Goal: Contribute content

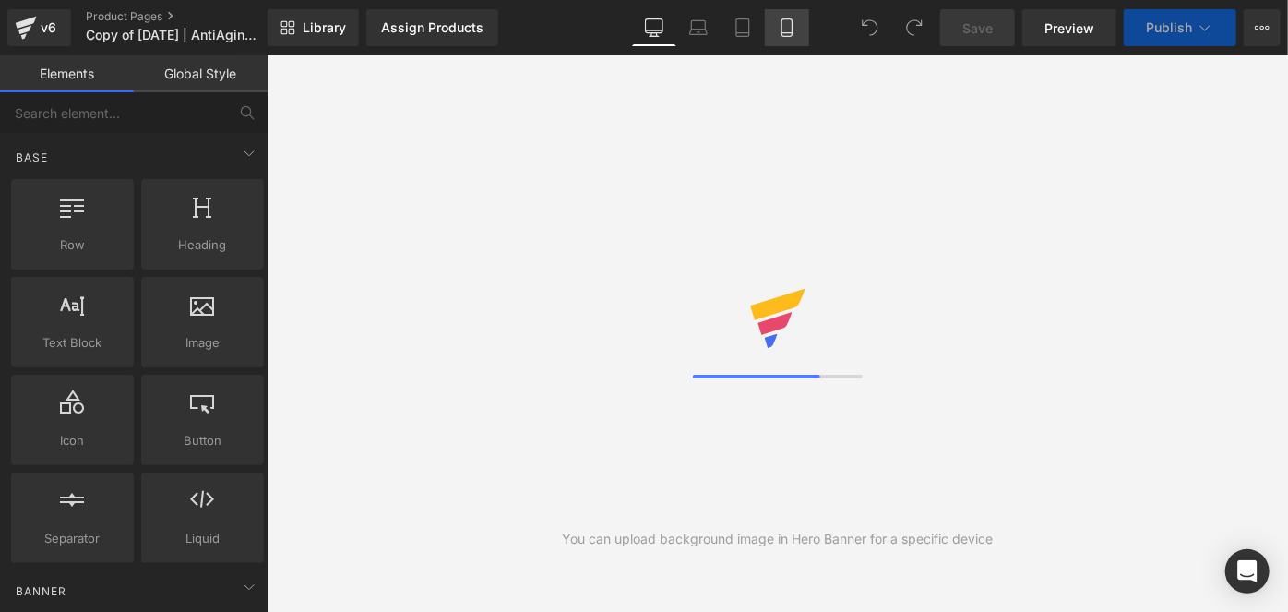
click at [791, 26] on icon at bounding box center [787, 27] width 18 height 18
click at [791, 28] on icon at bounding box center [787, 27] width 18 height 18
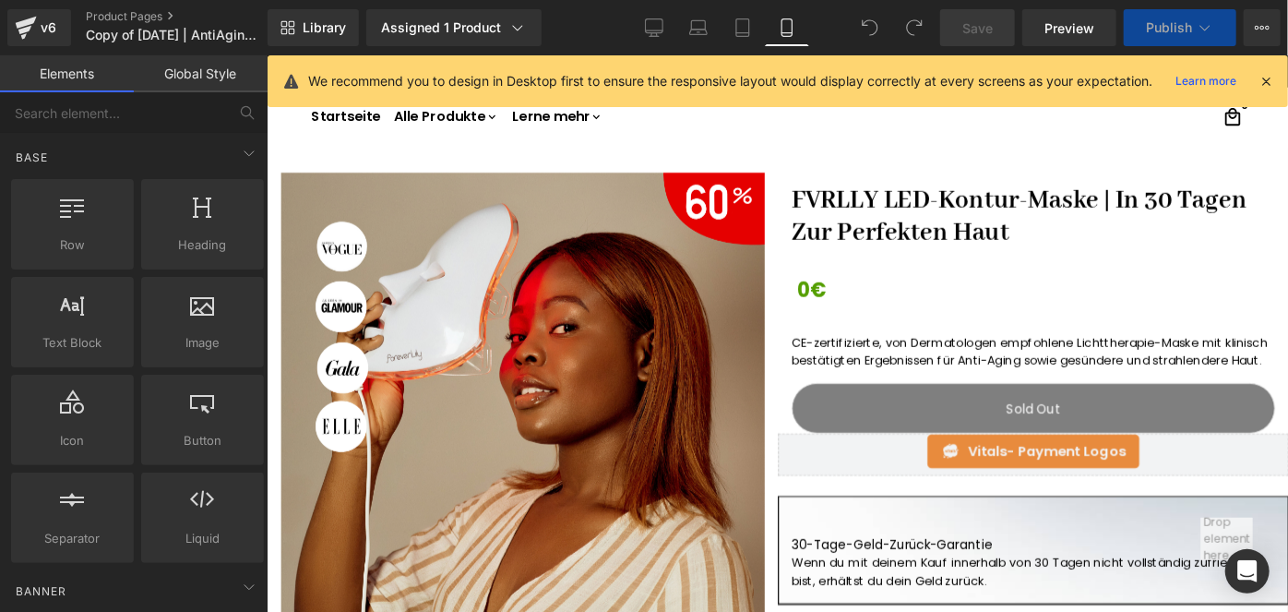
click at [791, 28] on icon at bounding box center [787, 27] width 18 height 18
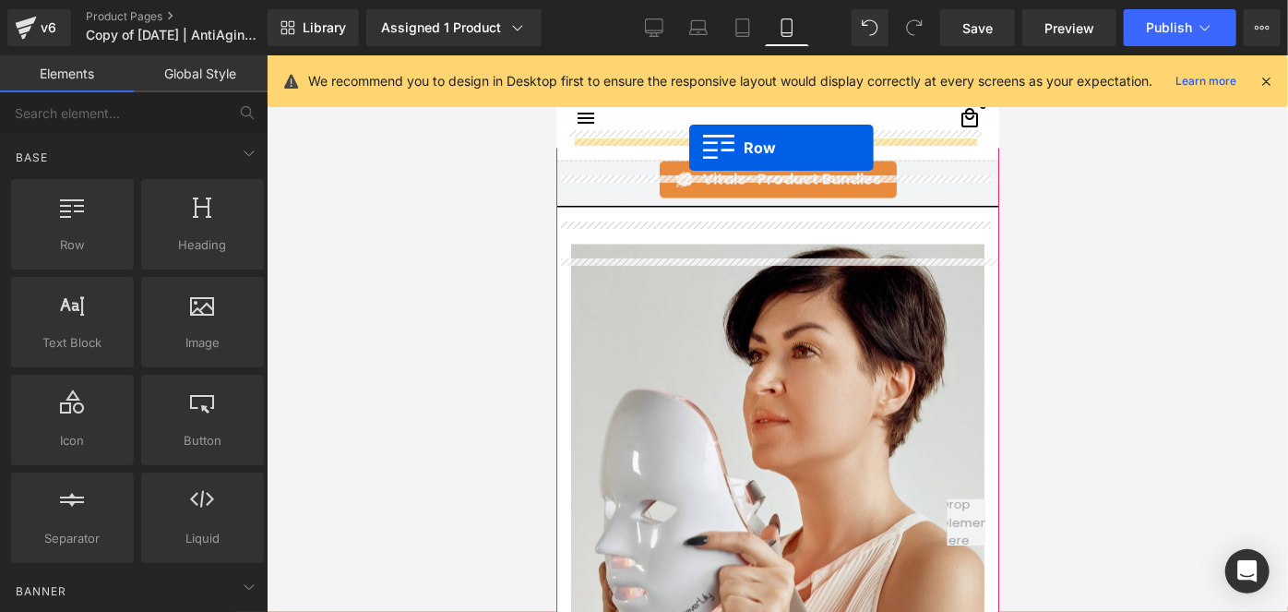
scroll to position [1701, 0]
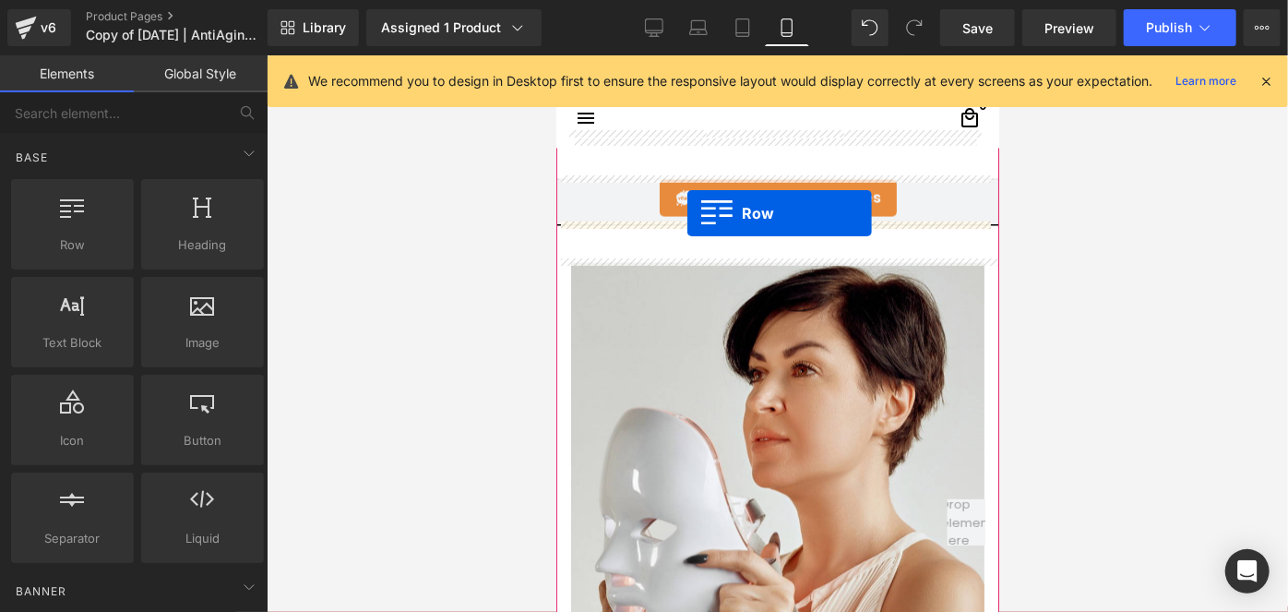
drag, startPoint x: 592, startPoint y: 401, endPoint x: 687, endPoint y: 213, distance: 209.7
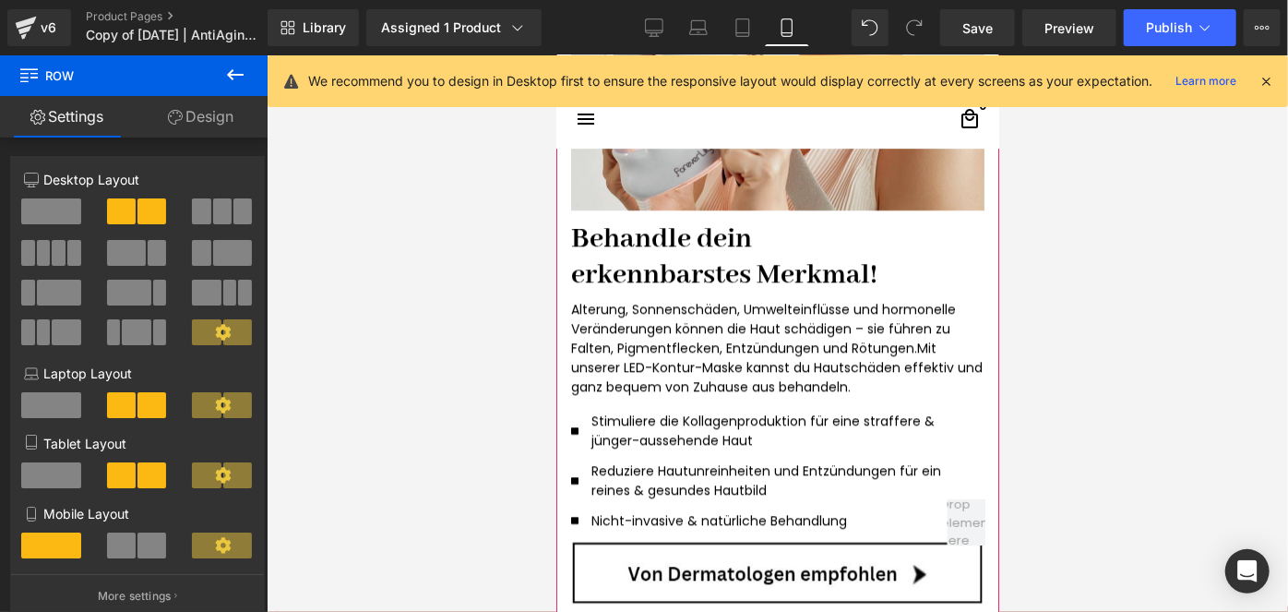
scroll to position [2884, 0]
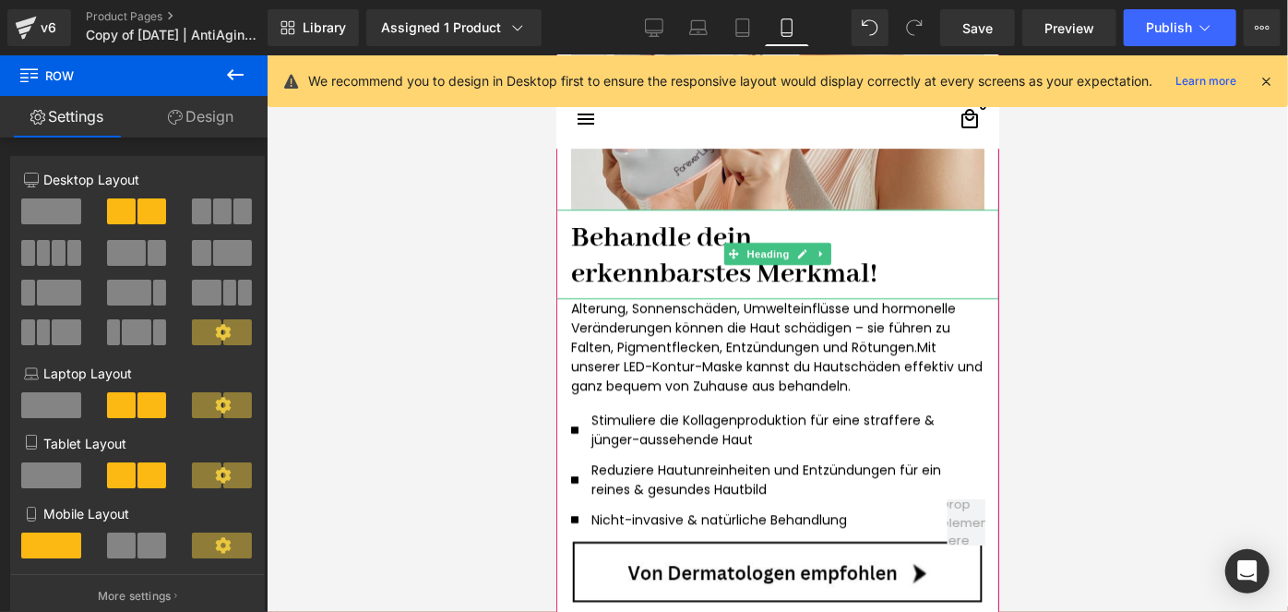
click at [658, 228] on h1 "Behandle dein" at bounding box center [776, 237] width 413 height 37
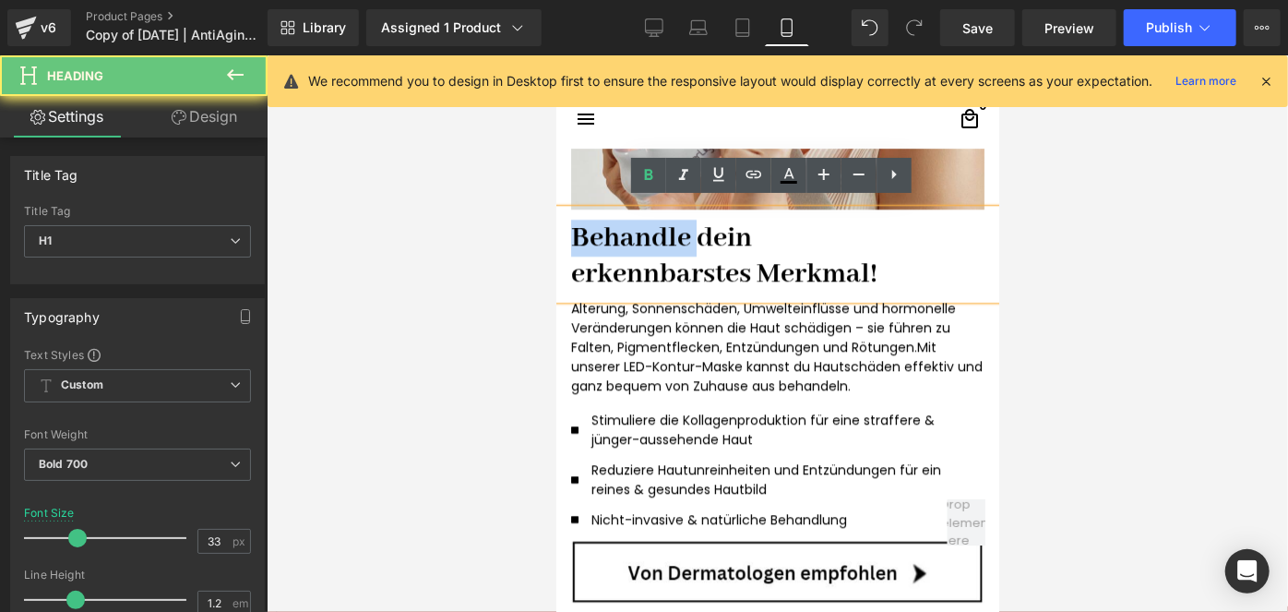
click at [658, 228] on h1 "Behandle dein" at bounding box center [776, 237] width 413 height 37
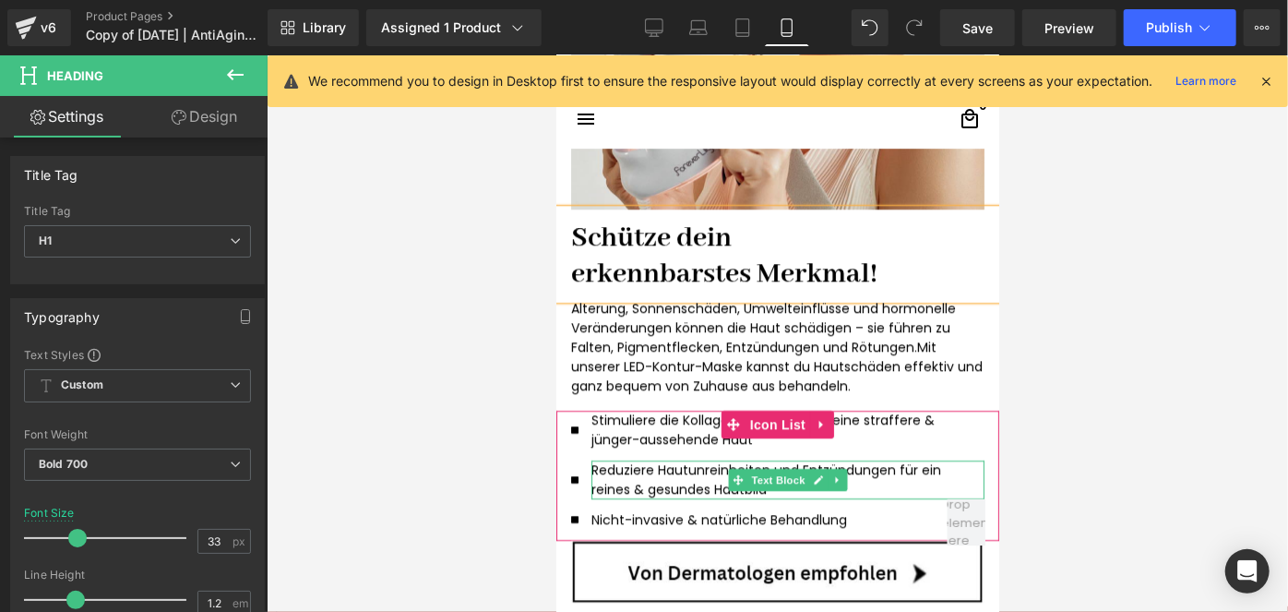
click at [630, 465] on p "Reduziere Hautunreinheiten und Entzündungen für ein reines & gesundes Hautbild" at bounding box center [780, 479] width 378 height 39
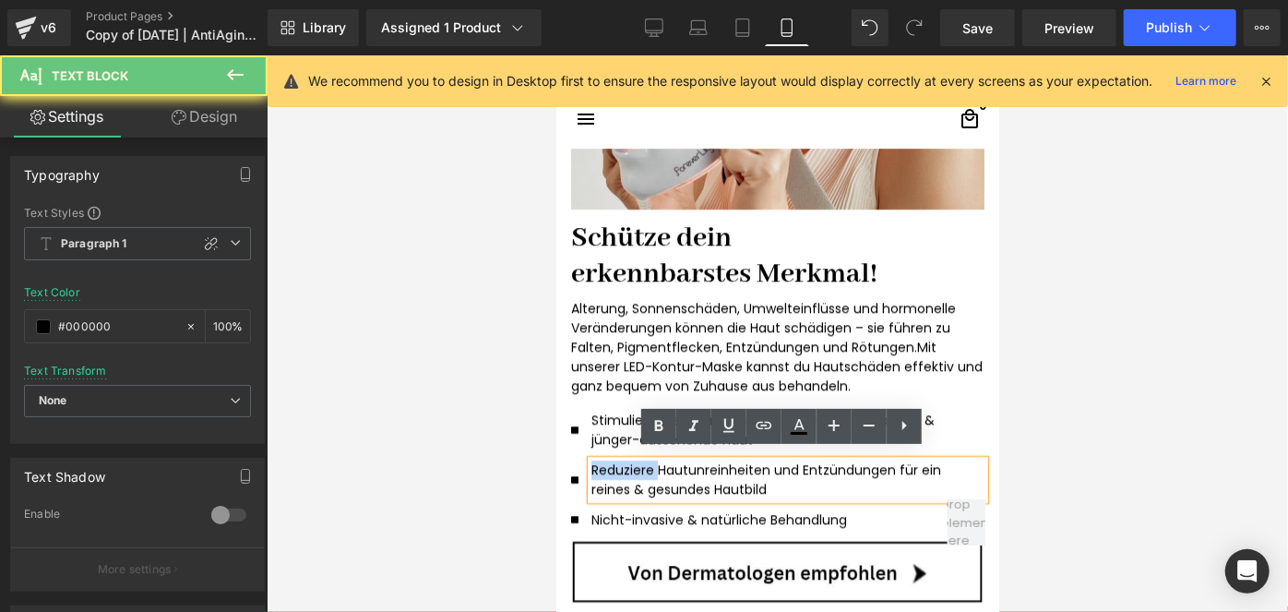
click at [630, 465] on p "Reduziere Hautunreinheiten und Entzündungen für ein reines & gesundes Hautbild" at bounding box center [780, 479] width 378 height 39
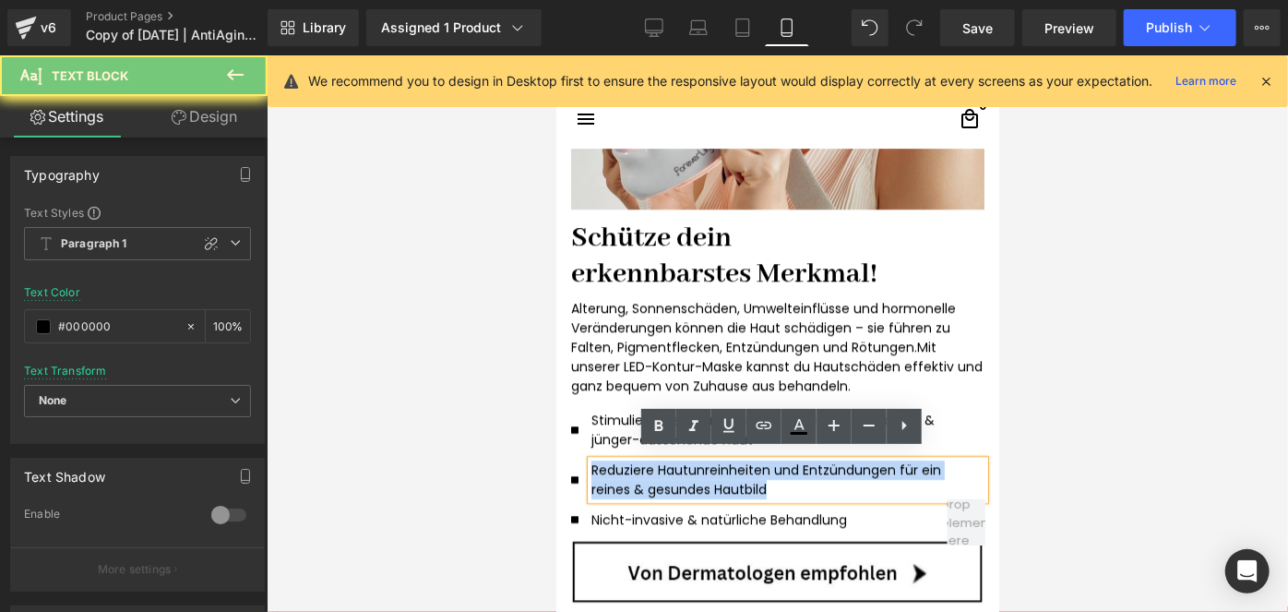
click at [630, 465] on p "Reduziere Hautunreinheiten und Entzündungen für ein reines & gesundes Hautbild" at bounding box center [780, 479] width 378 height 39
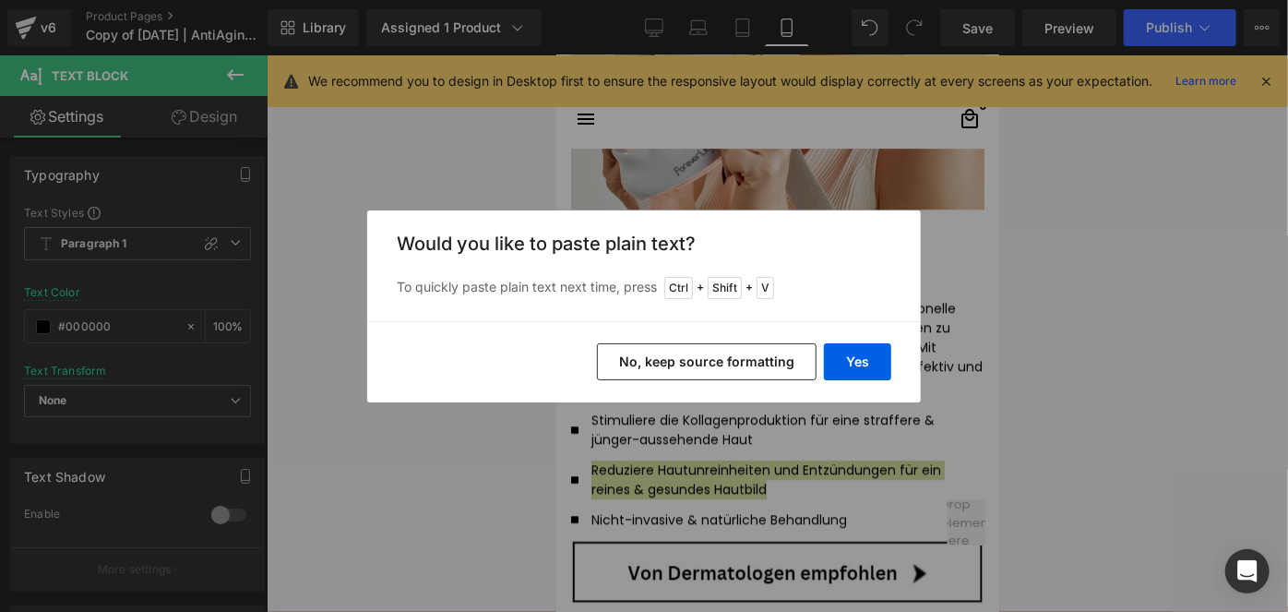
click at [768, 360] on button "No, keep source formatting" at bounding box center [707, 361] width 220 height 37
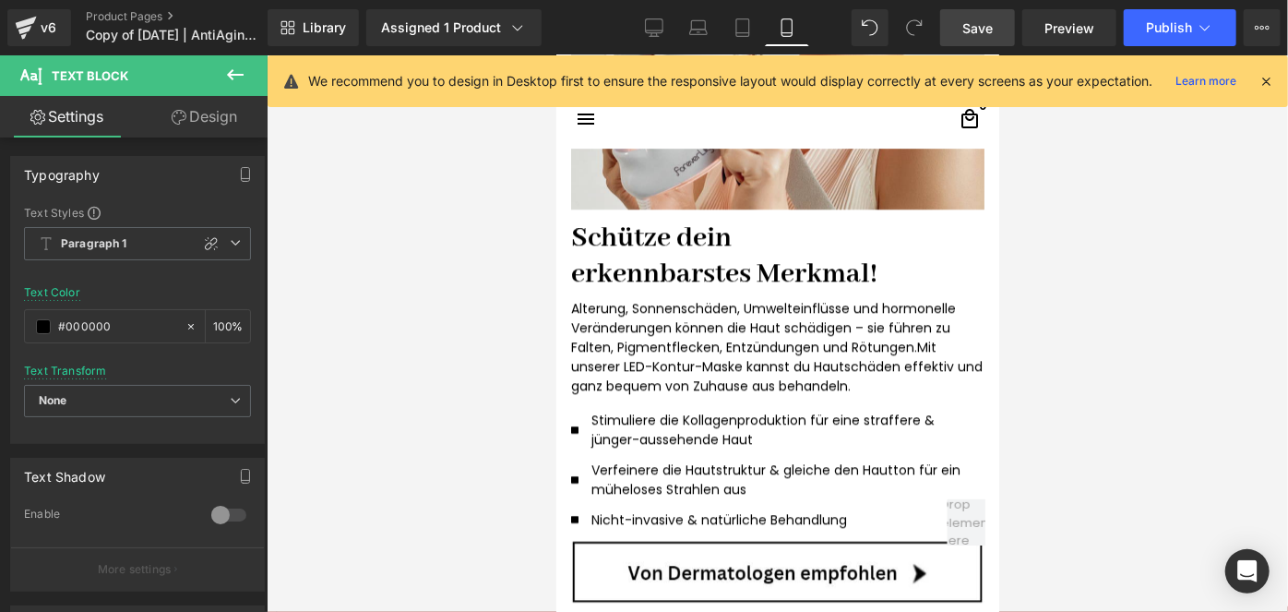
drag, startPoint x: 954, startPoint y: 27, endPoint x: 324, endPoint y: 132, distance: 639.0
click at [954, 27] on link "Save" at bounding box center [977, 27] width 75 height 37
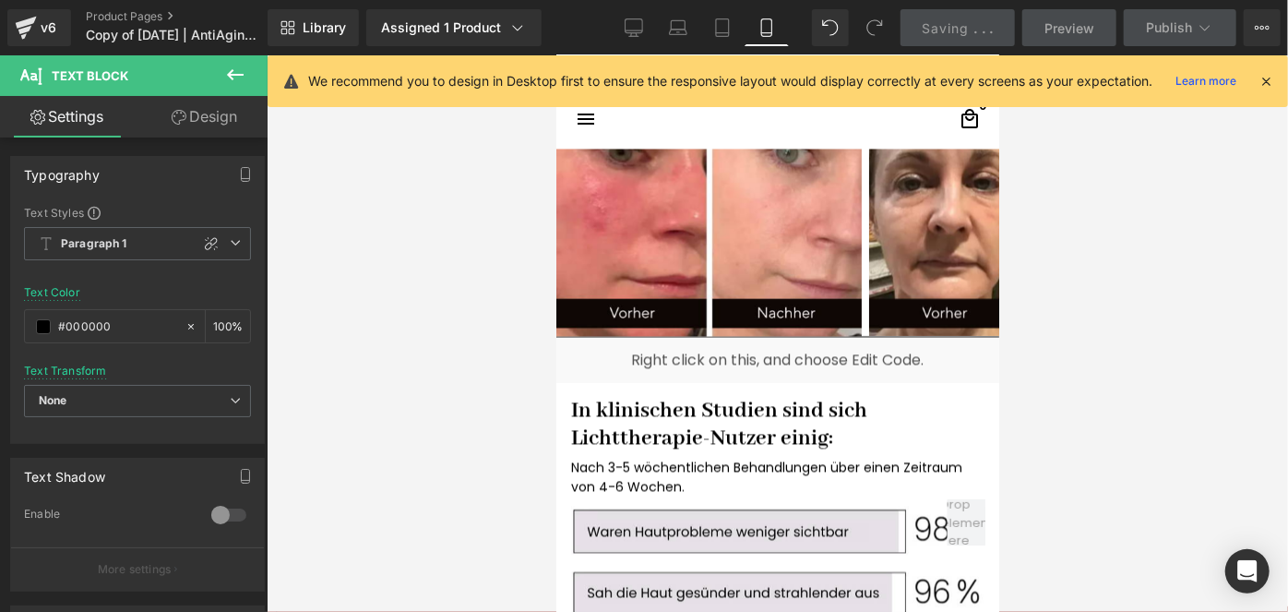
scroll to position [1567, 0]
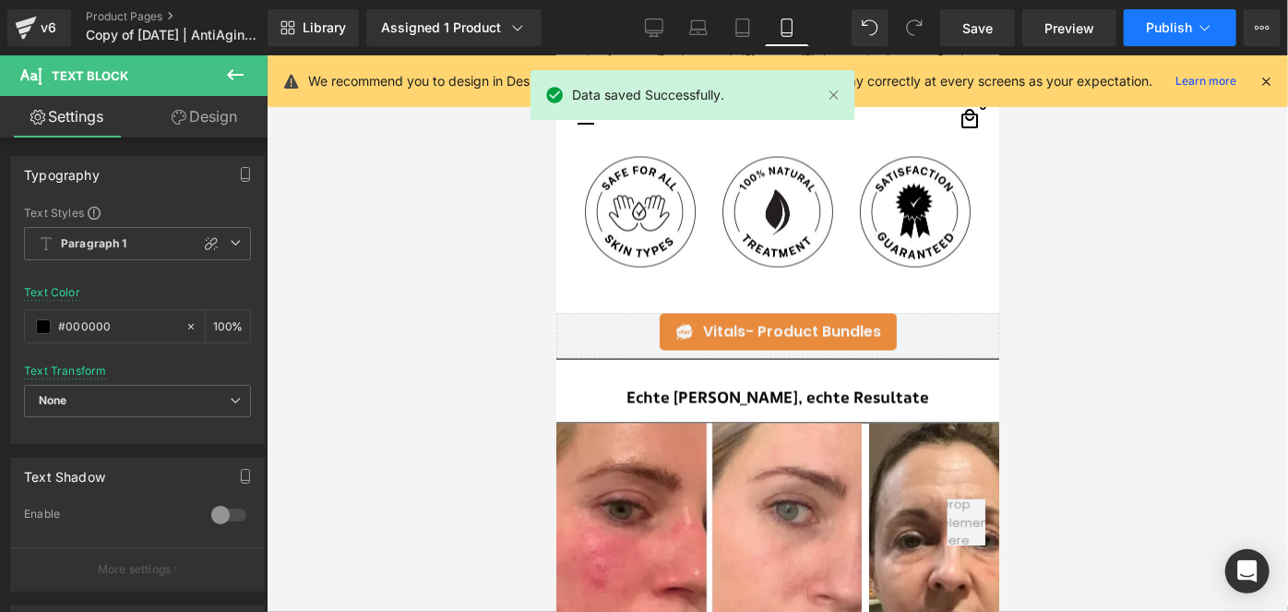
click at [1141, 28] on button "Publish" at bounding box center [1180, 27] width 113 height 37
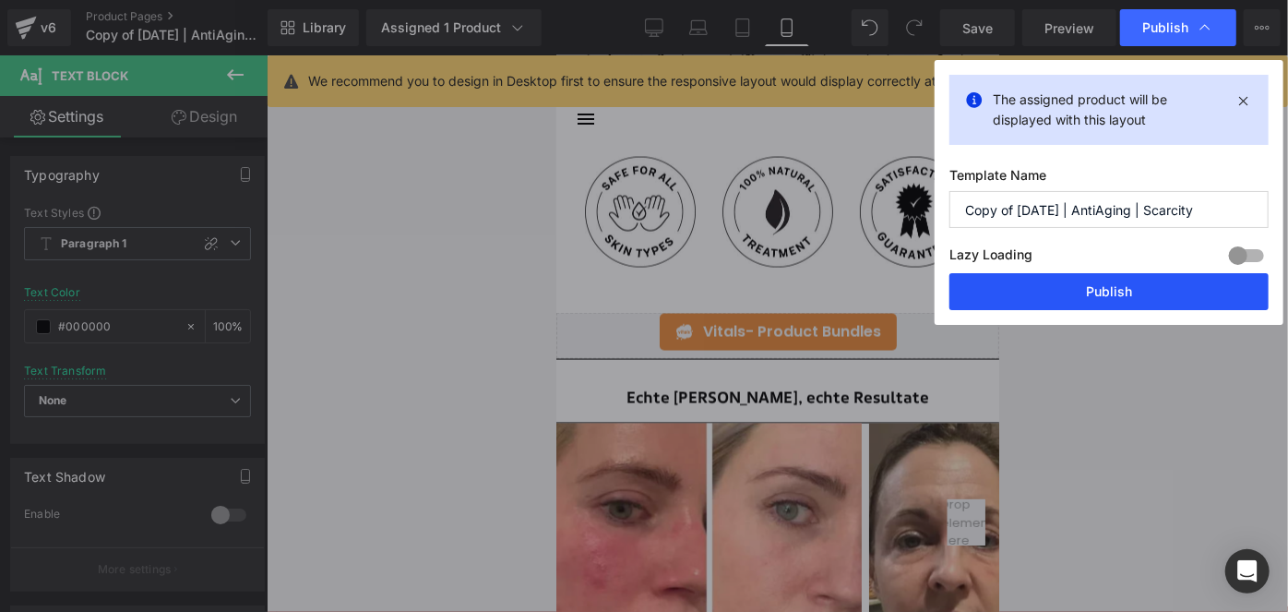
click at [1138, 299] on button "Publish" at bounding box center [1109, 291] width 319 height 37
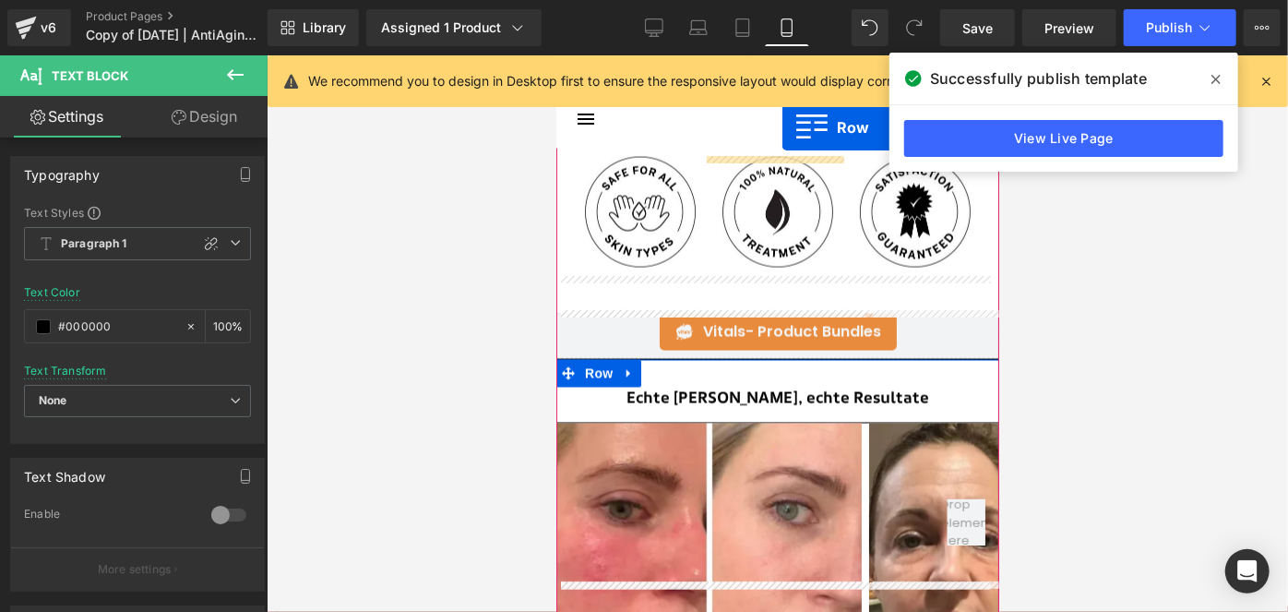
scroll to position [1458, 0]
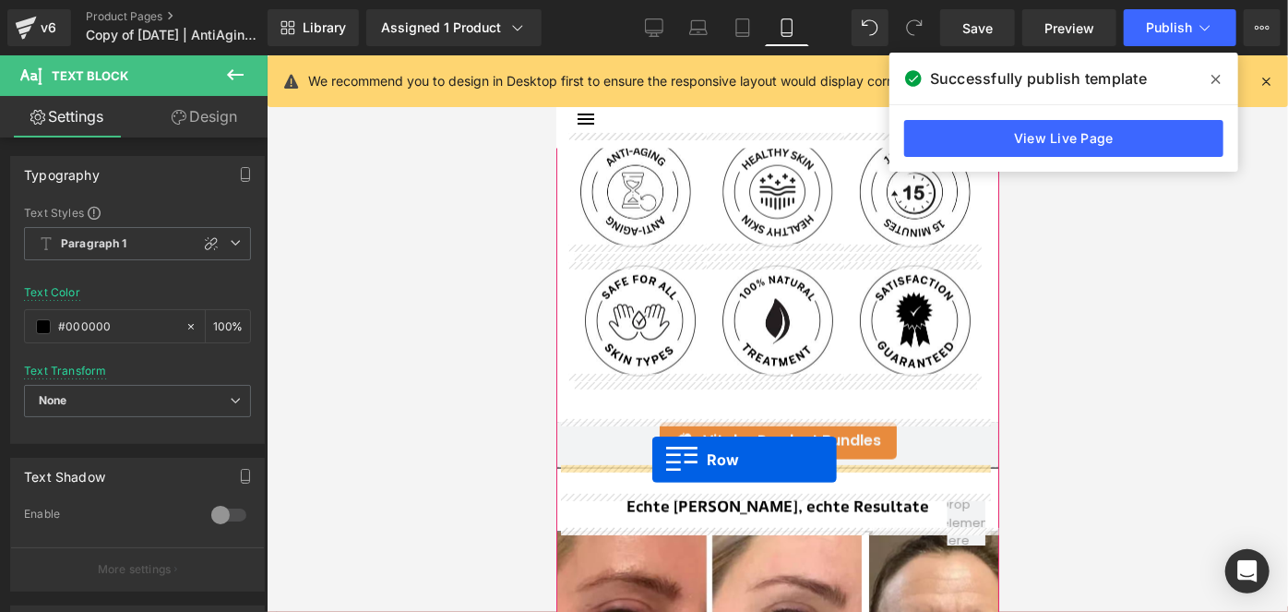
drag, startPoint x: 594, startPoint y: 277, endPoint x: 652, endPoint y: 458, distance: 189.7
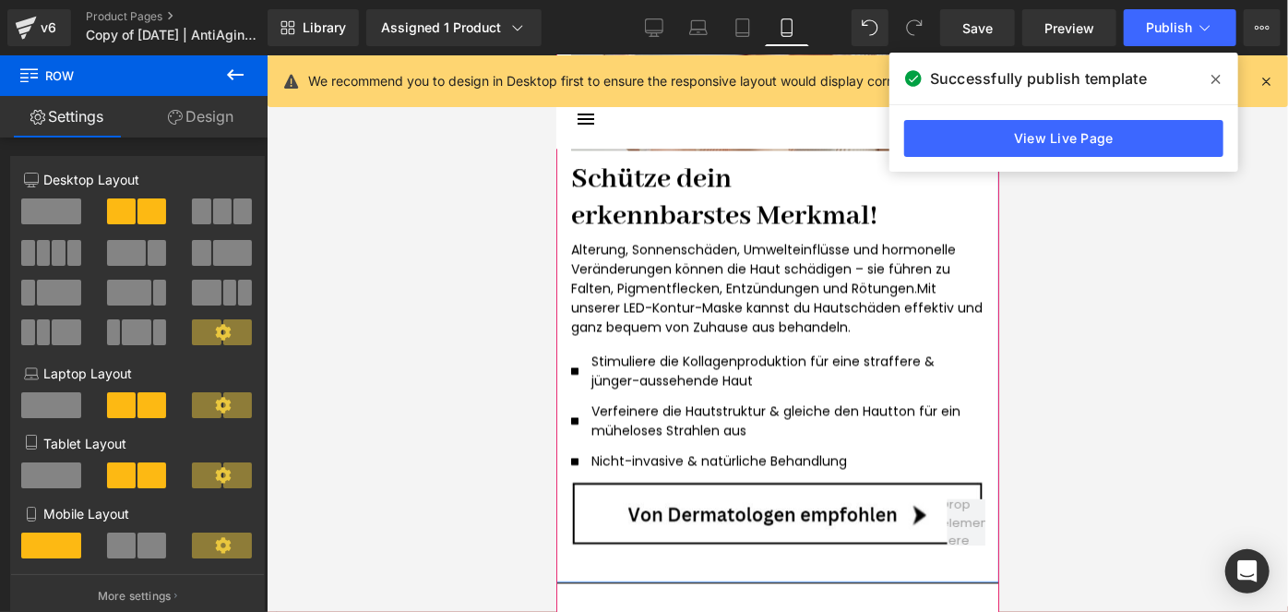
scroll to position [2470, 0]
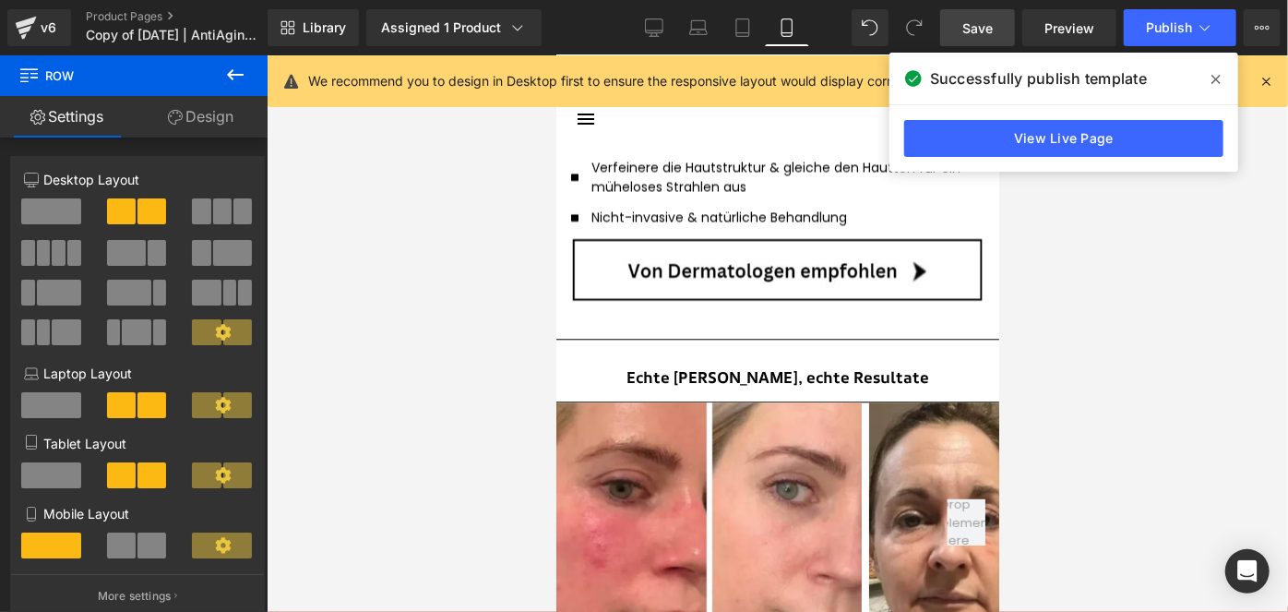
click at [977, 9] on link "Save" at bounding box center [977, 27] width 75 height 37
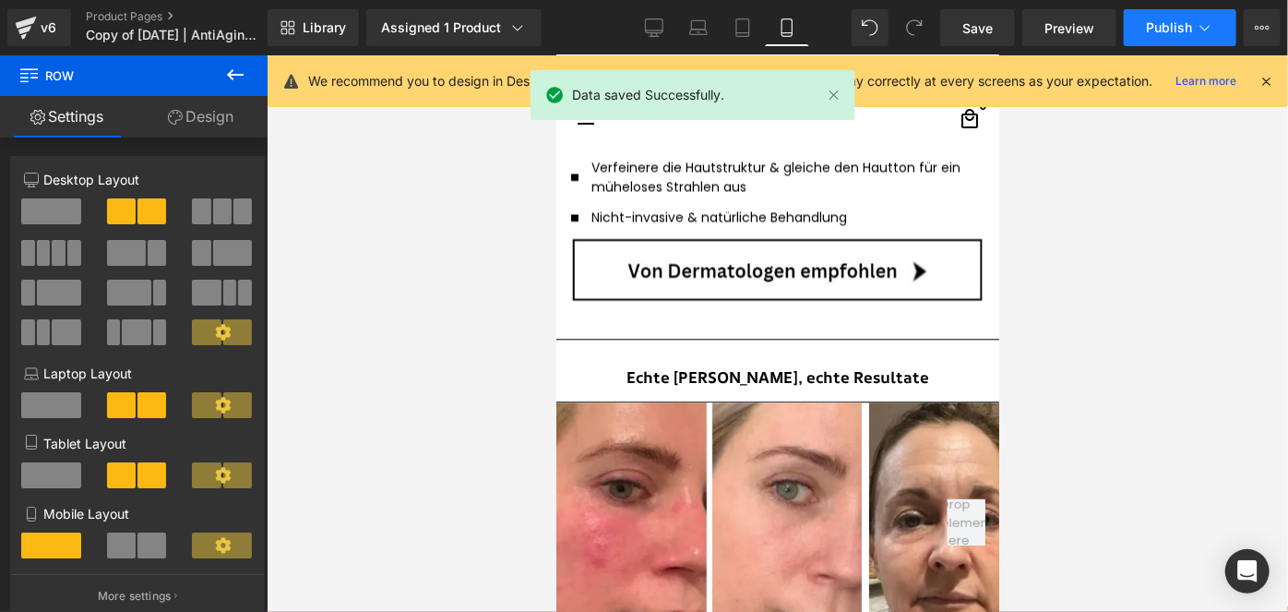
click at [1158, 29] on span "Publish" at bounding box center [1169, 27] width 46 height 15
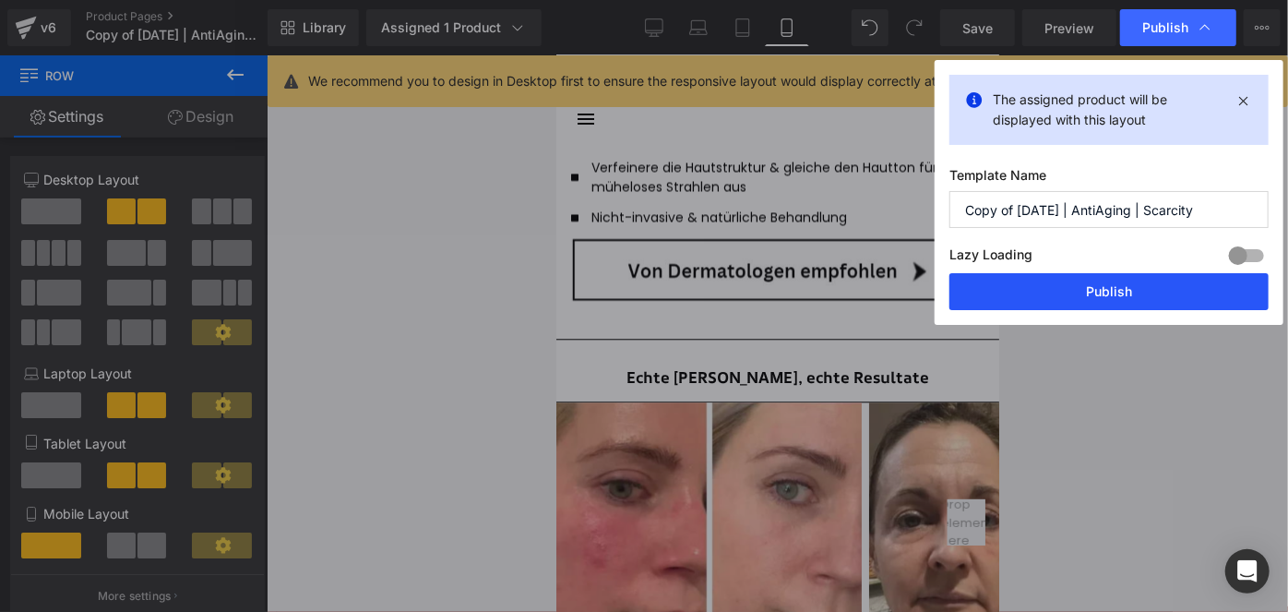
click at [1178, 278] on button "Publish" at bounding box center [1109, 291] width 319 height 37
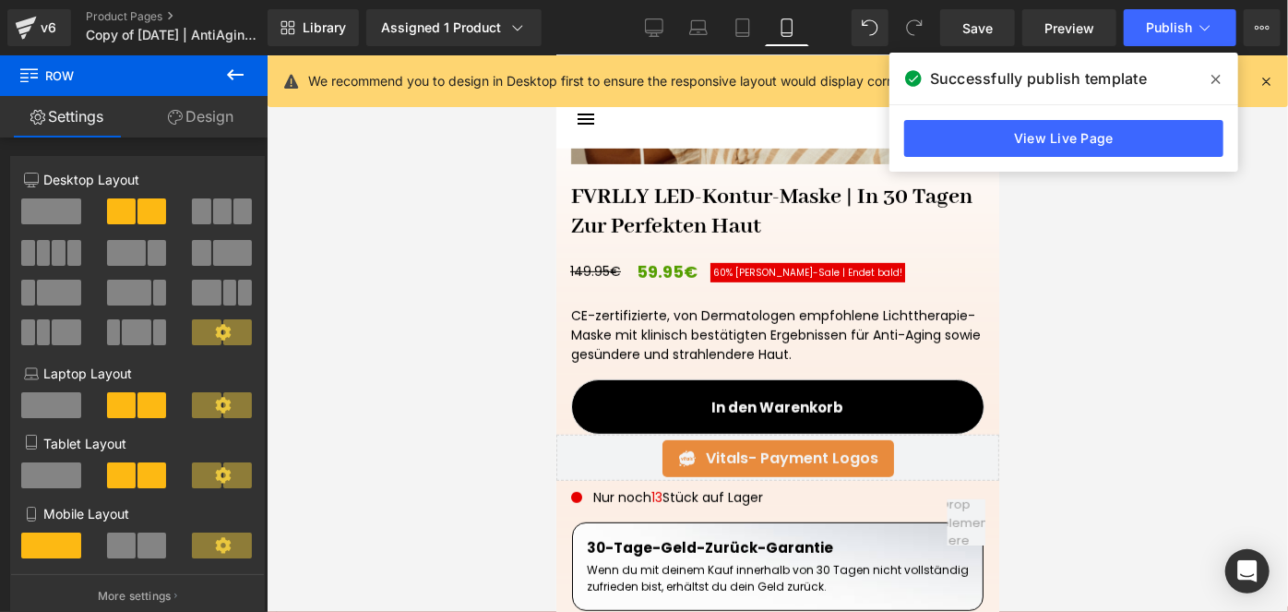
scroll to position [541, 0]
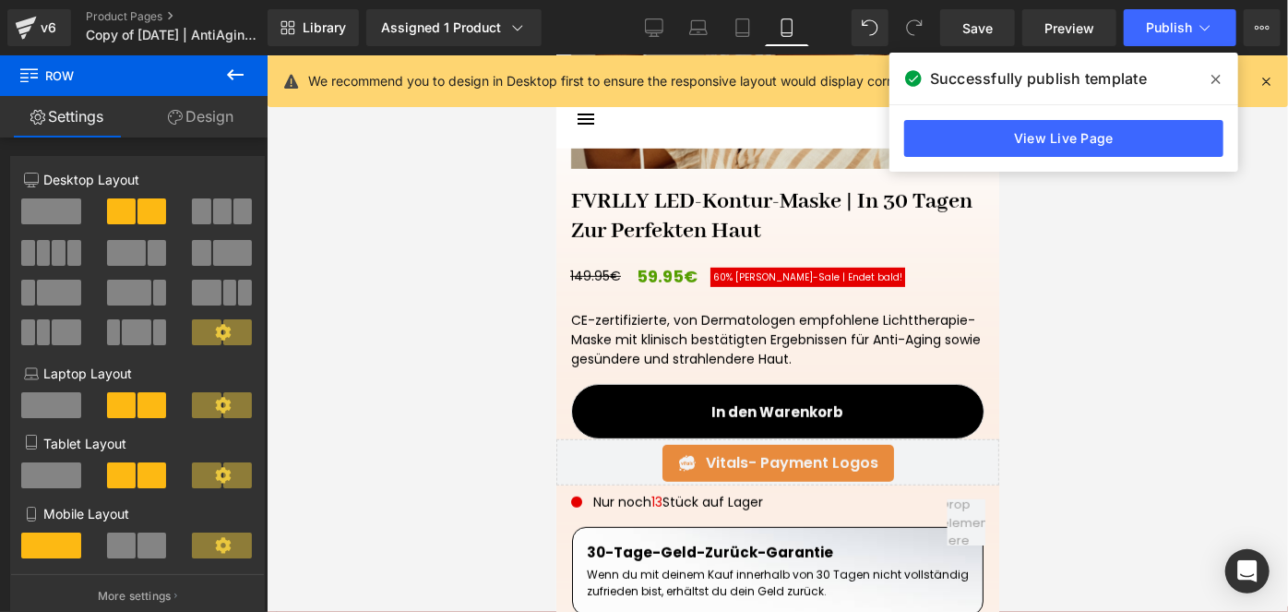
click at [733, 333] on div "CE-zertifizierte, von Dermatologen empfohlene Lichttherapie-Maske mit klinisch …" at bounding box center [777, 335] width 443 height 80
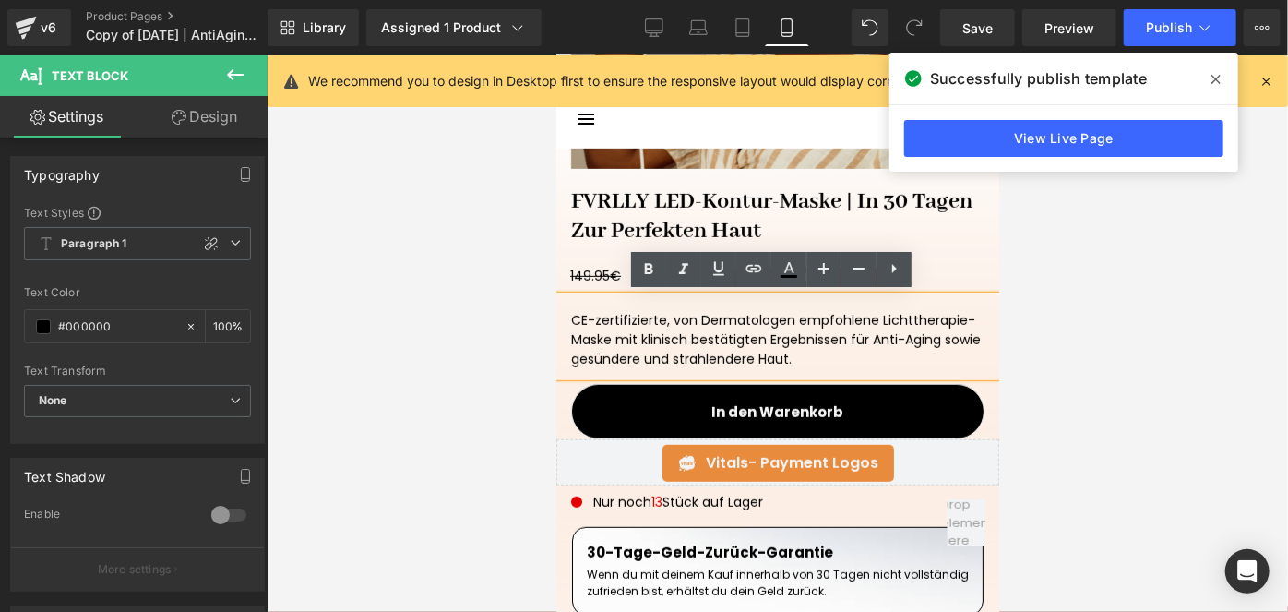
click at [238, 124] on link "Design" at bounding box center [205, 117] width 134 height 42
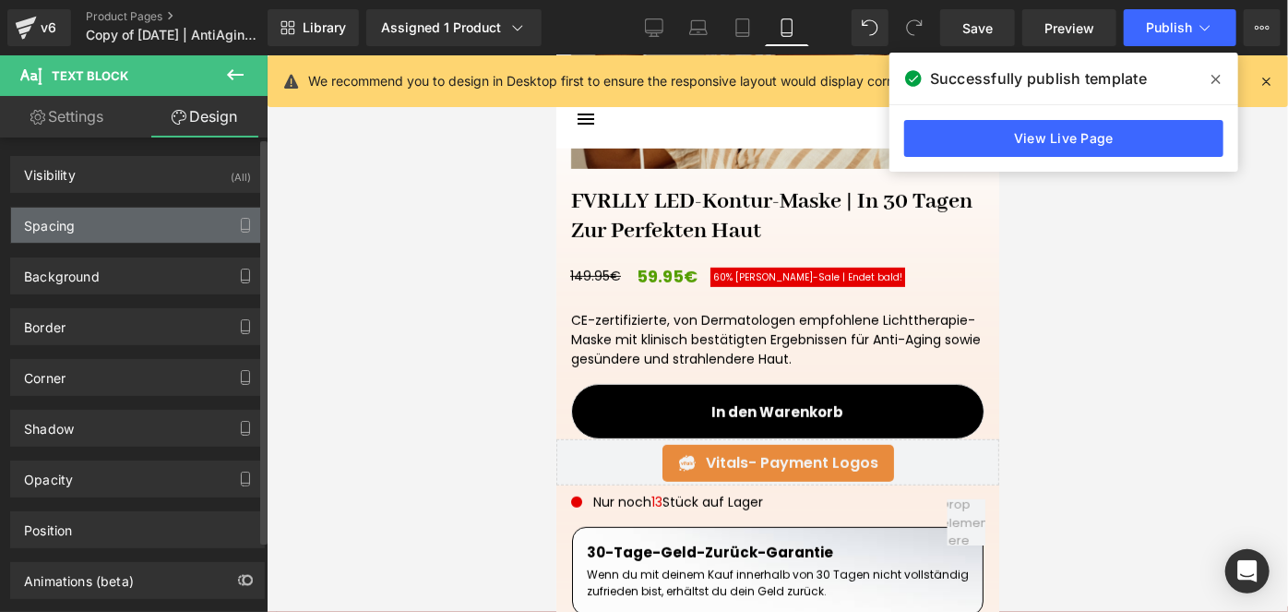
click at [103, 233] on div "Spacing" at bounding box center [137, 225] width 253 height 35
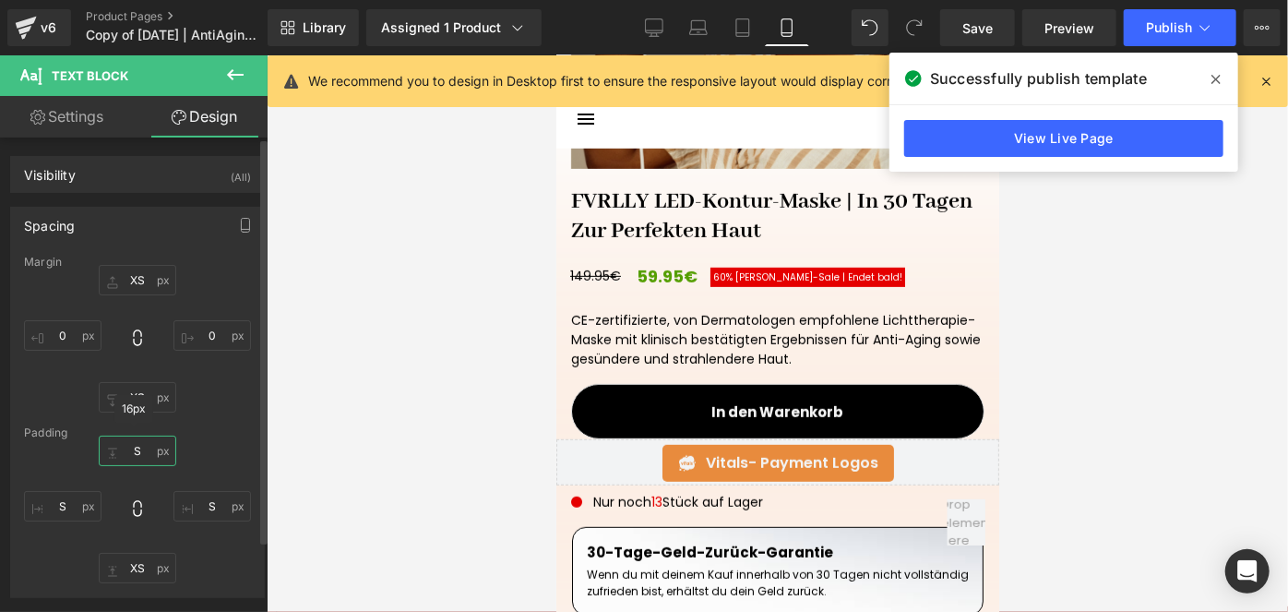
click at [141, 438] on input "text" at bounding box center [138, 451] width 78 height 30
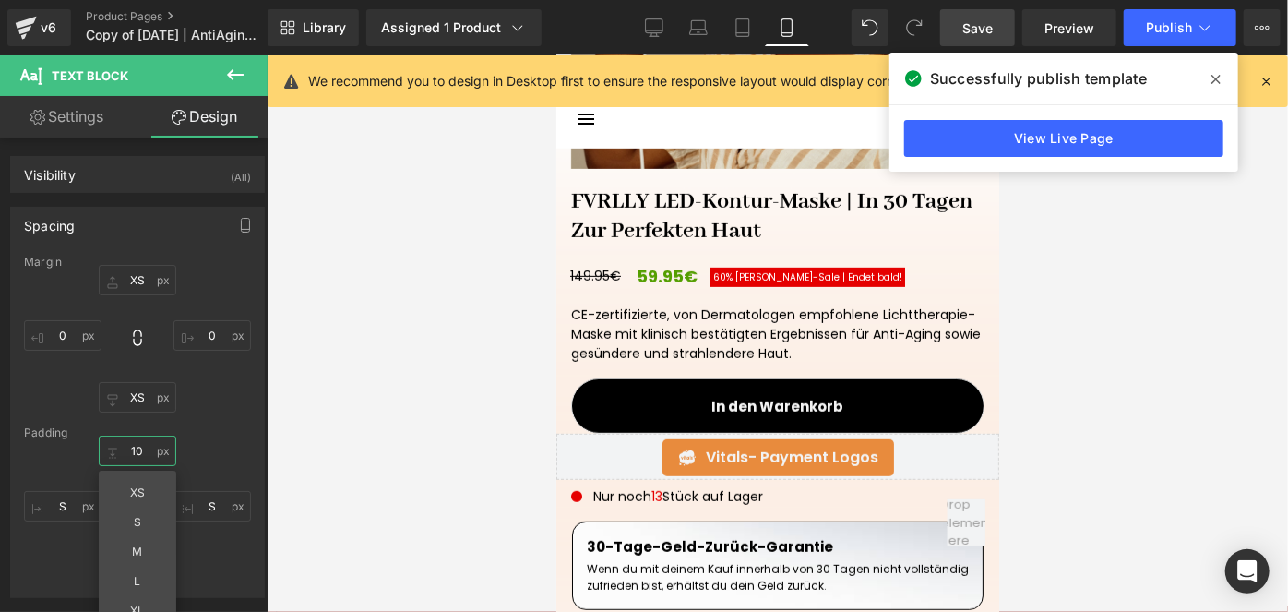
type input "10"
click at [975, 32] on span "Save" at bounding box center [978, 27] width 30 height 19
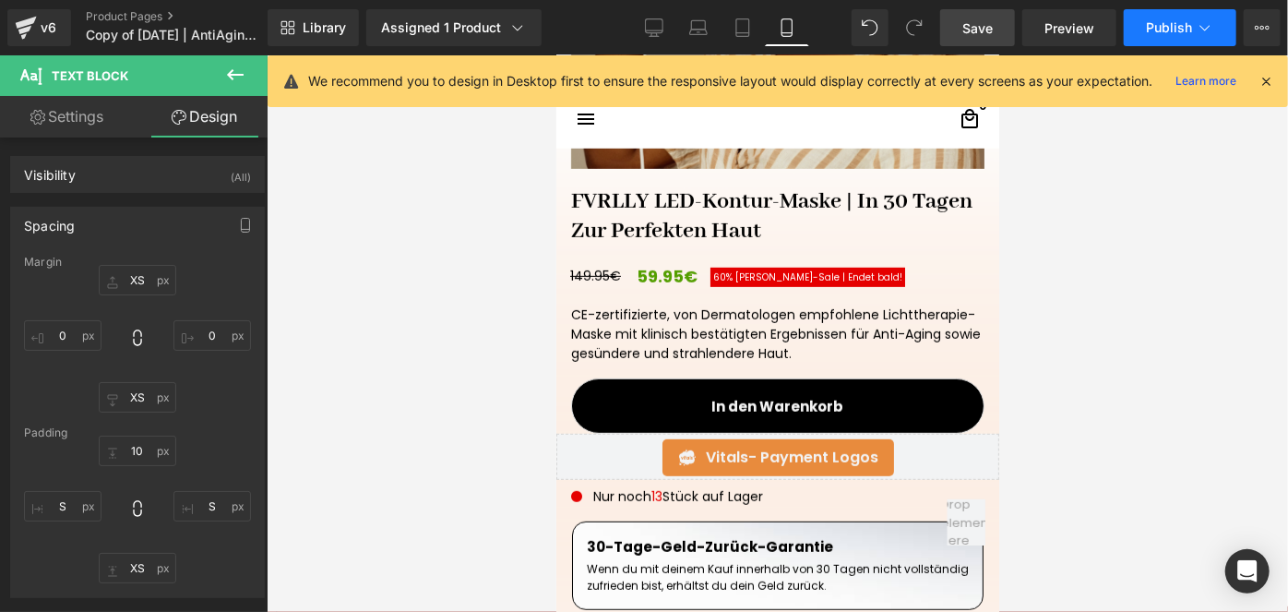
click at [1153, 20] on span "Publish" at bounding box center [1169, 27] width 46 height 15
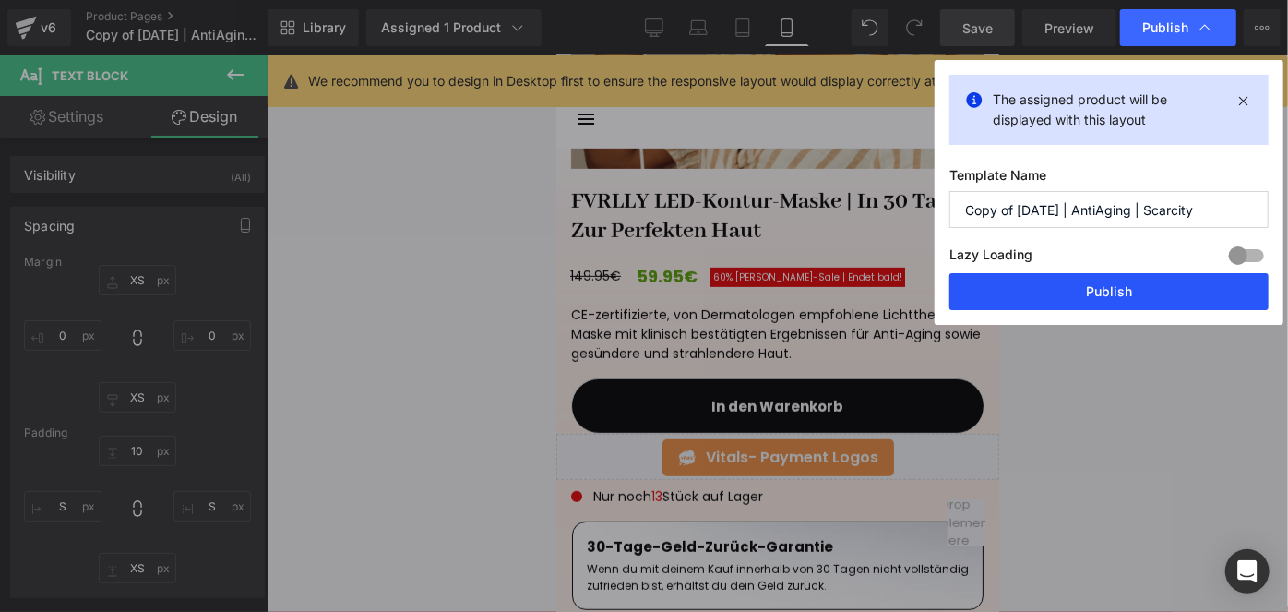
click at [1060, 295] on button "Publish" at bounding box center [1109, 291] width 319 height 37
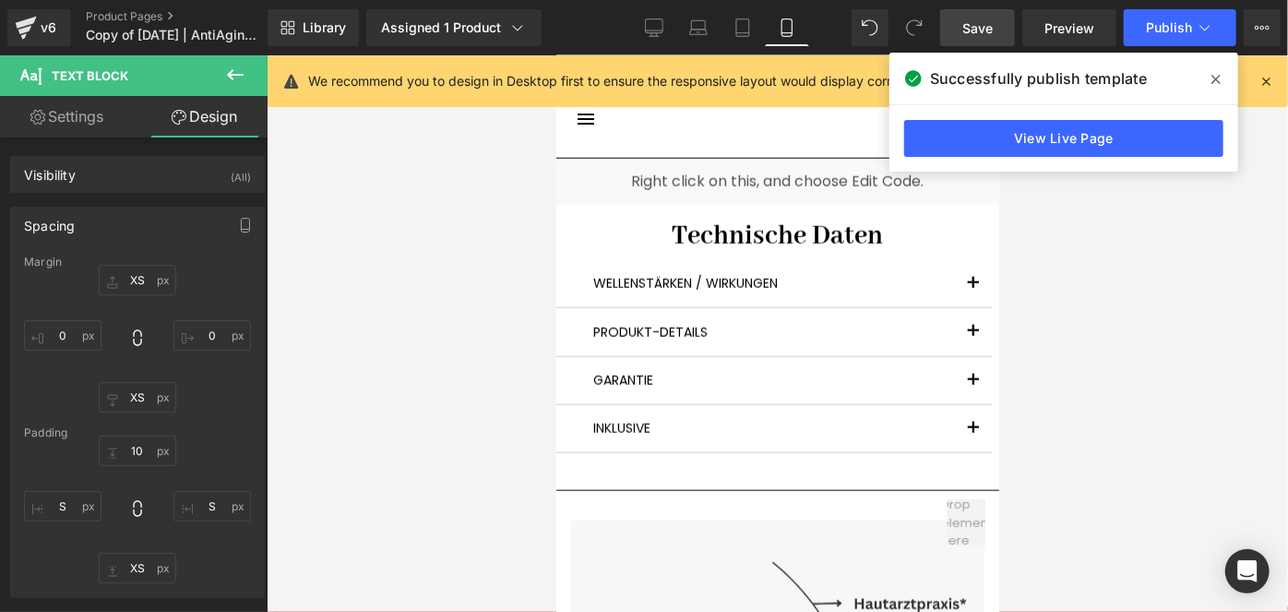
scroll to position [4760, 0]
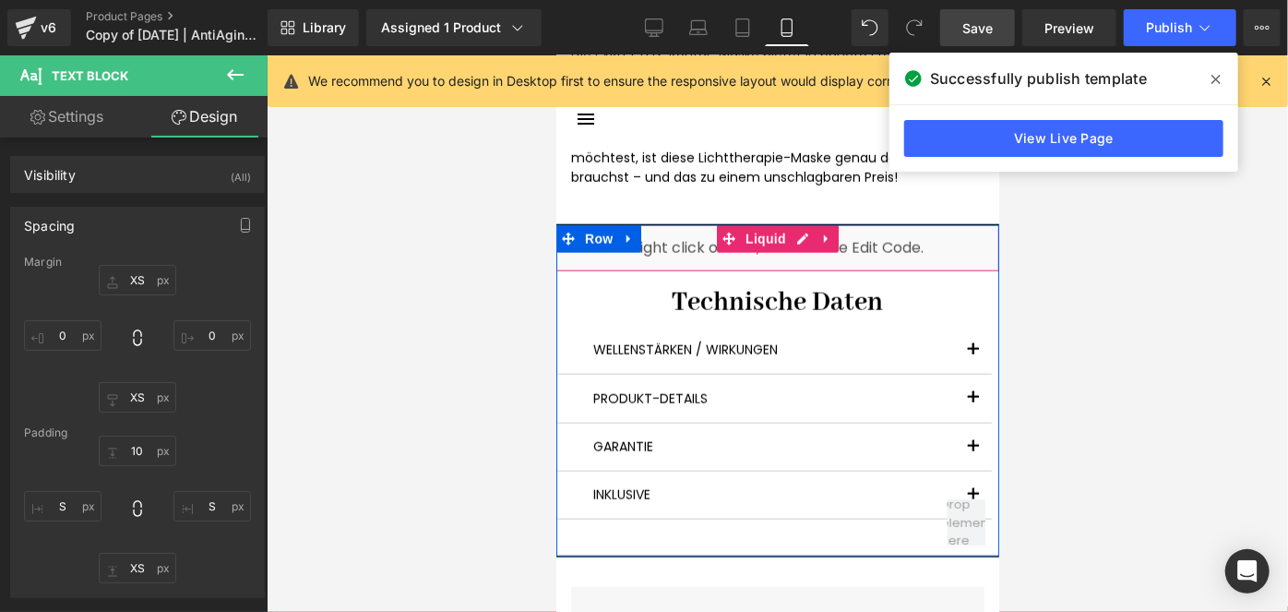
click at [715, 245] on div "Liquid" at bounding box center [777, 247] width 443 height 46
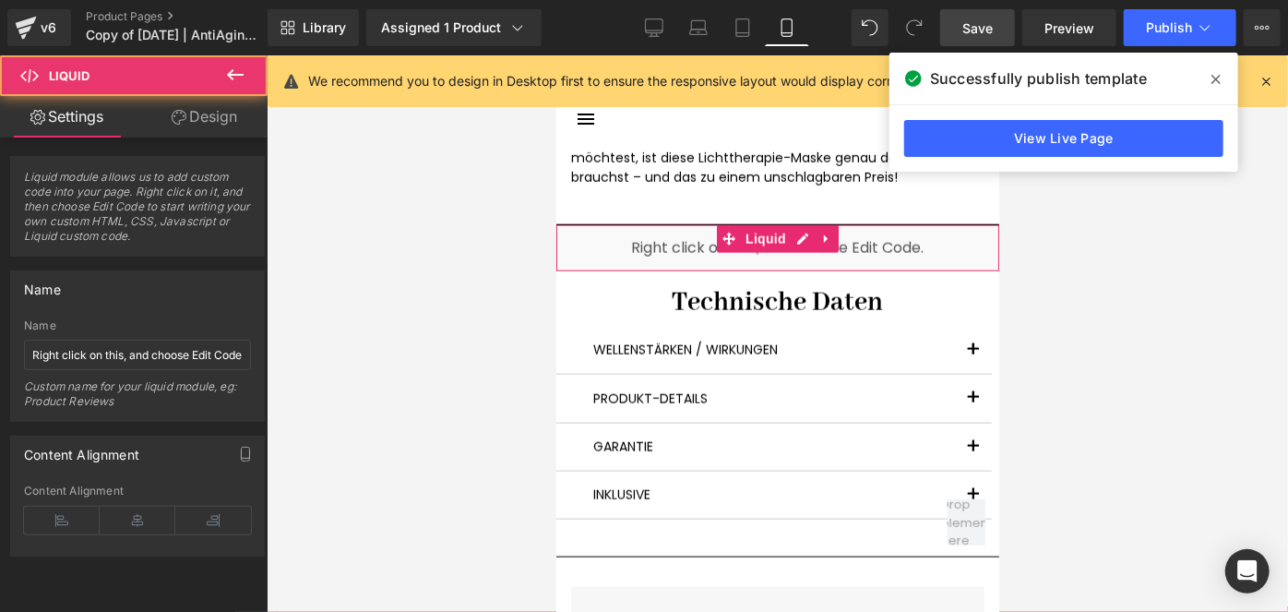
click at [199, 116] on link "Design" at bounding box center [205, 117] width 134 height 42
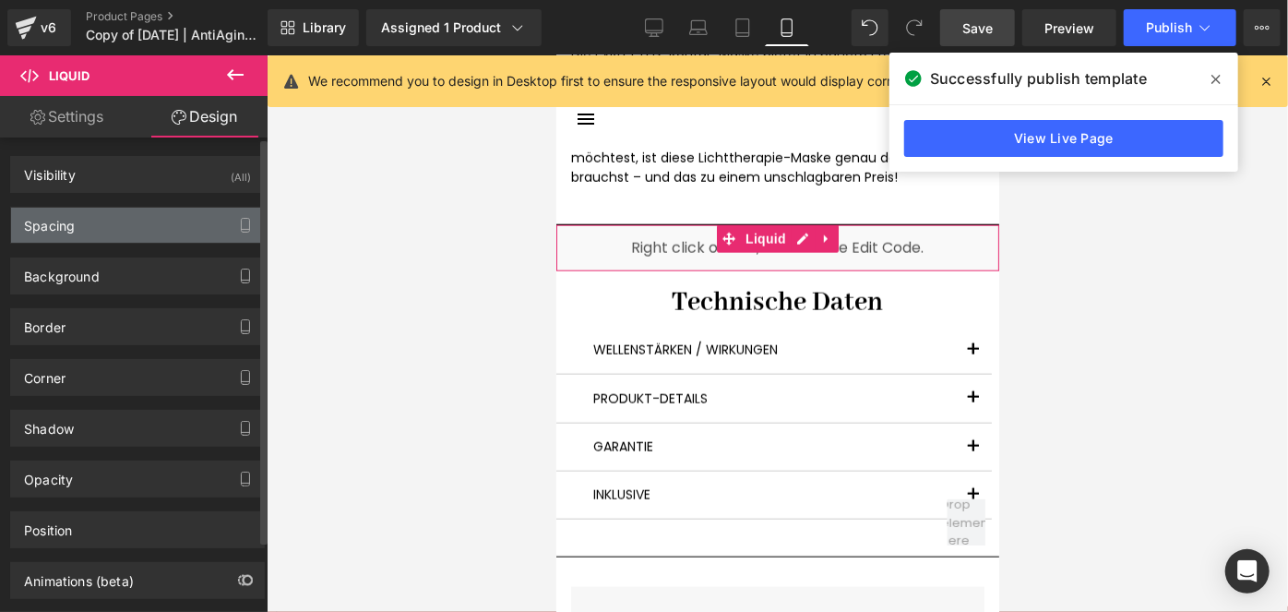
click at [93, 220] on div "Spacing" at bounding box center [137, 225] width 253 height 35
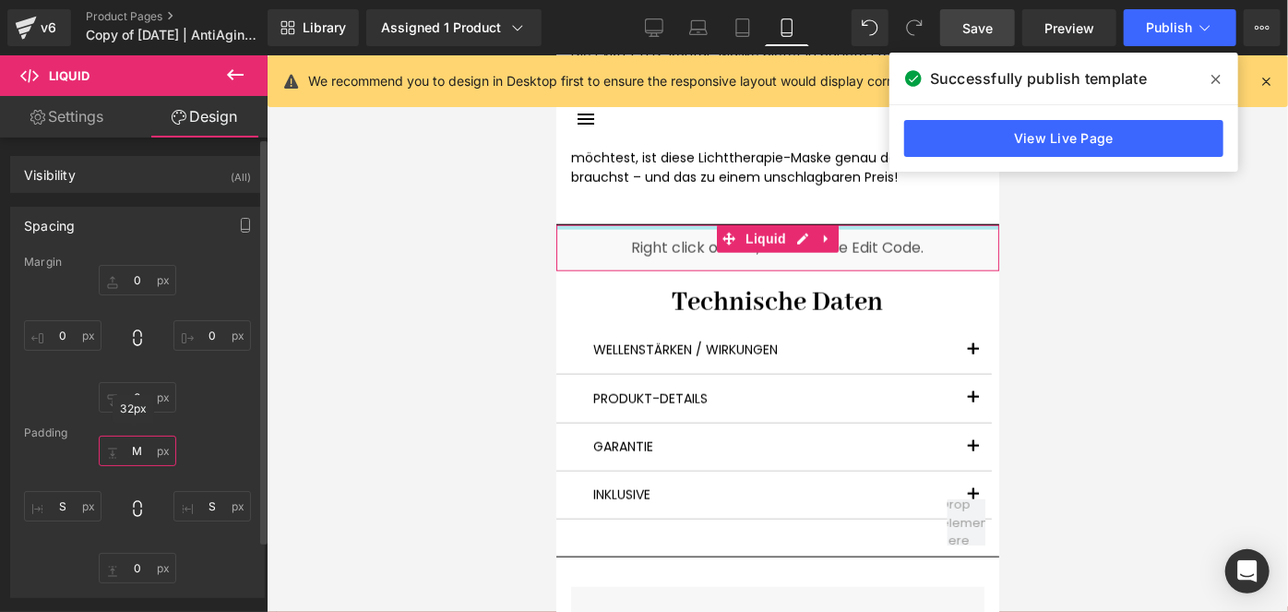
click at [127, 439] on input "text" at bounding box center [138, 451] width 78 height 30
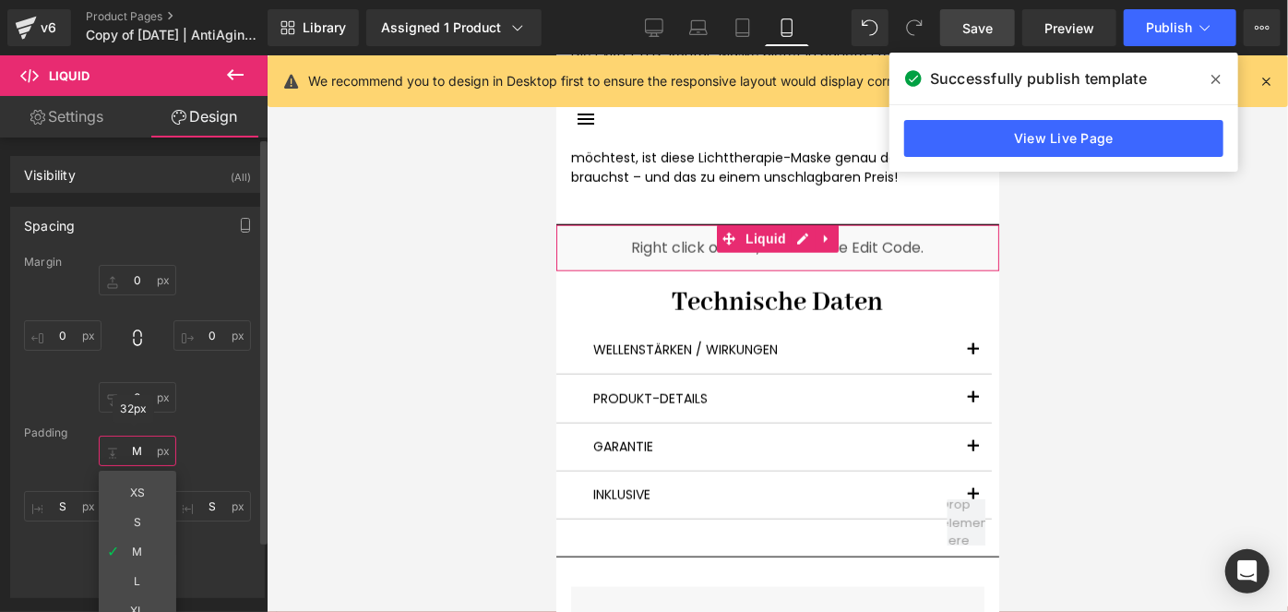
type input "M"
click at [201, 498] on input "text" at bounding box center [212, 506] width 78 height 30
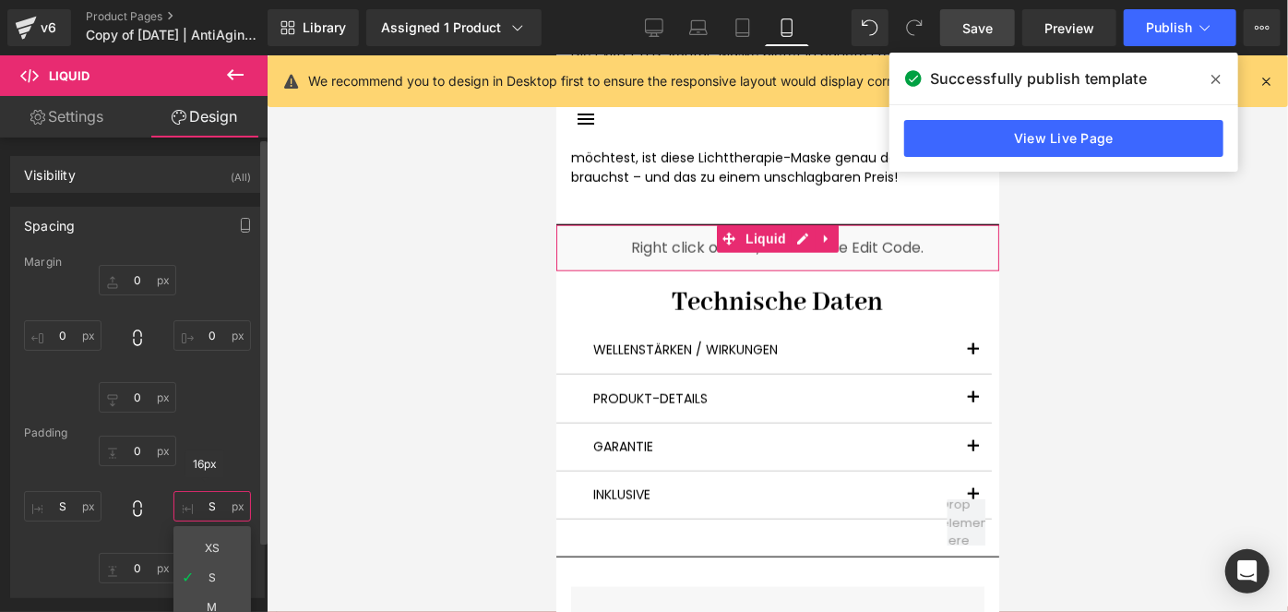
type input "S"
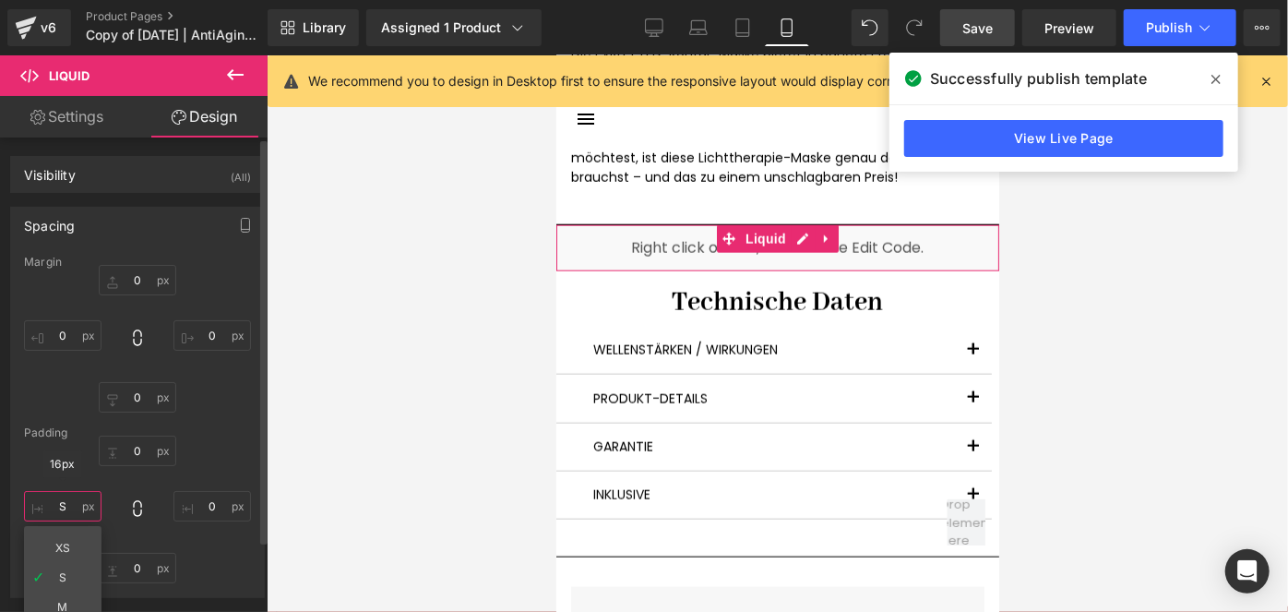
click at [69, 512] on input "text" at bounding box center [63, 506] width 78 height 30
type input "S"
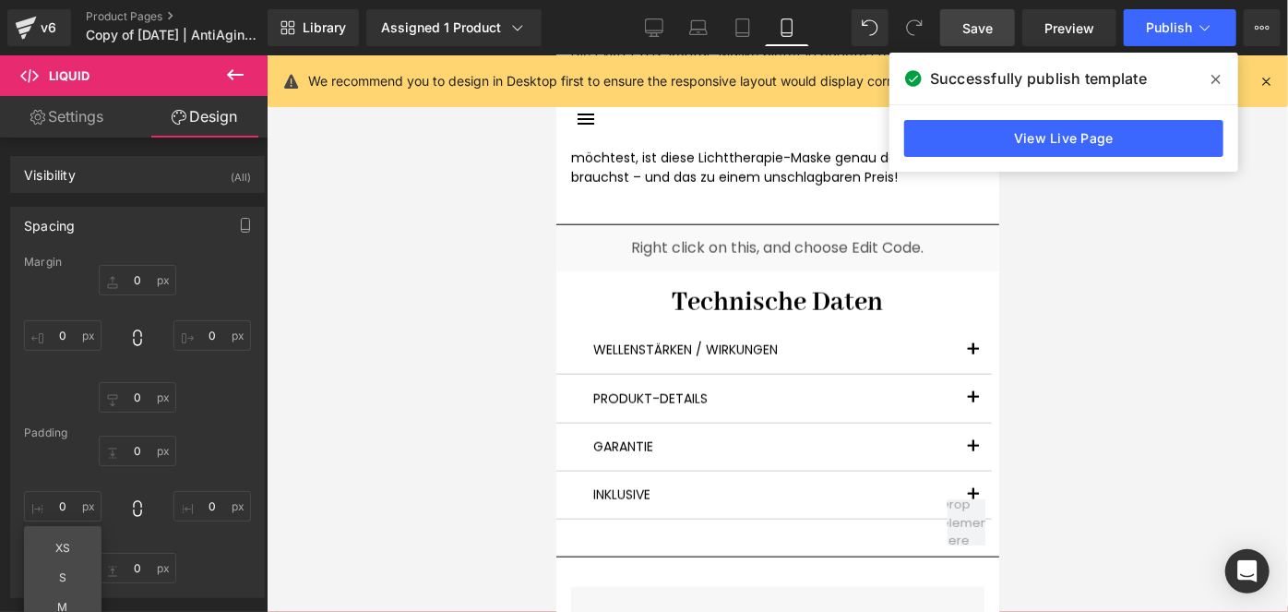
click at [960, 18] on link "Save" at bounding box center [977, 27] width 75 height 37
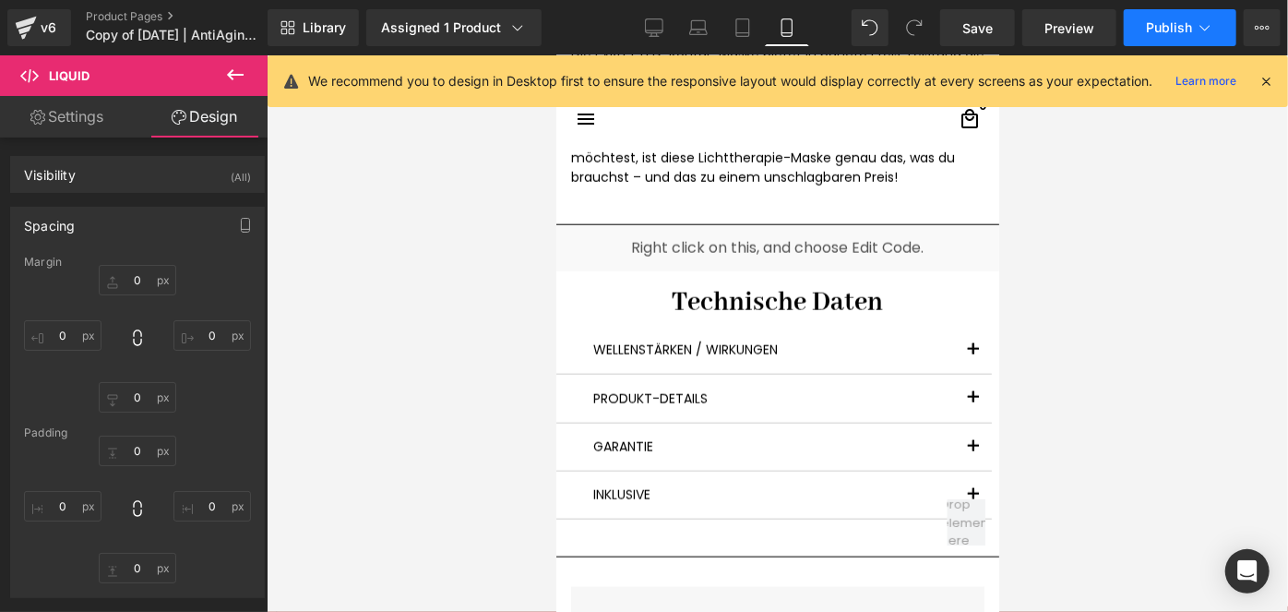
click at [1148, 25] on span "Publish" at bounding box center [1169, 27] width 46 height 15
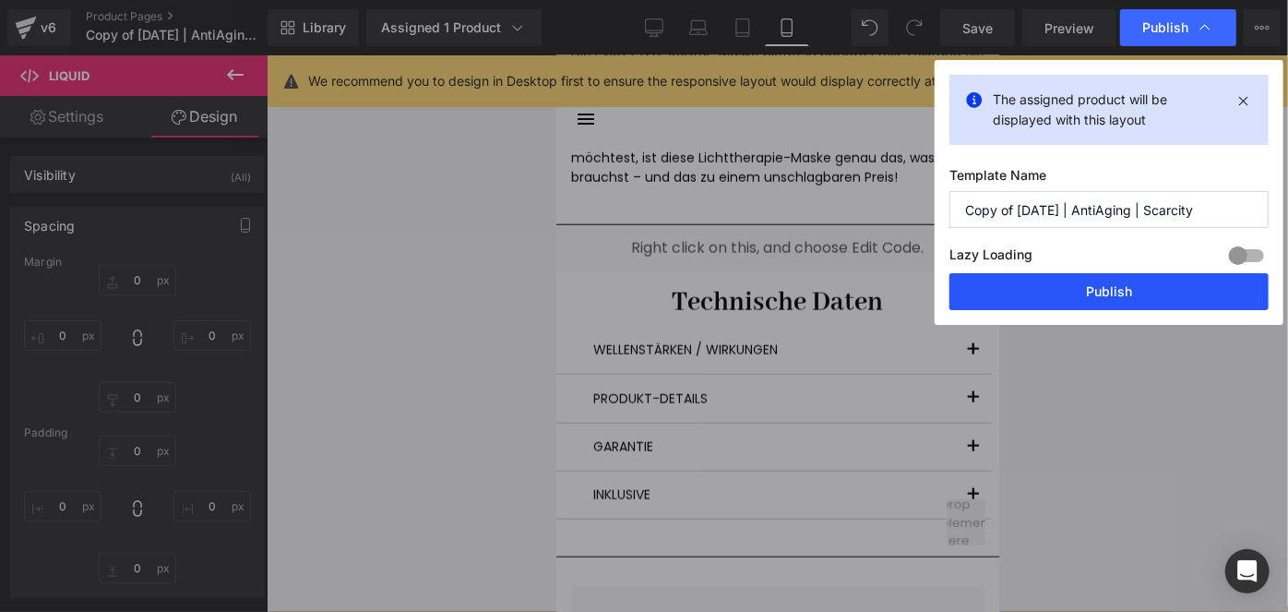
click at [1089, 280] on button "Publish" at bounding box center [1109, 291] width 319 height 37
